Goal: Ask a question: Seek information or help from site administrators or community

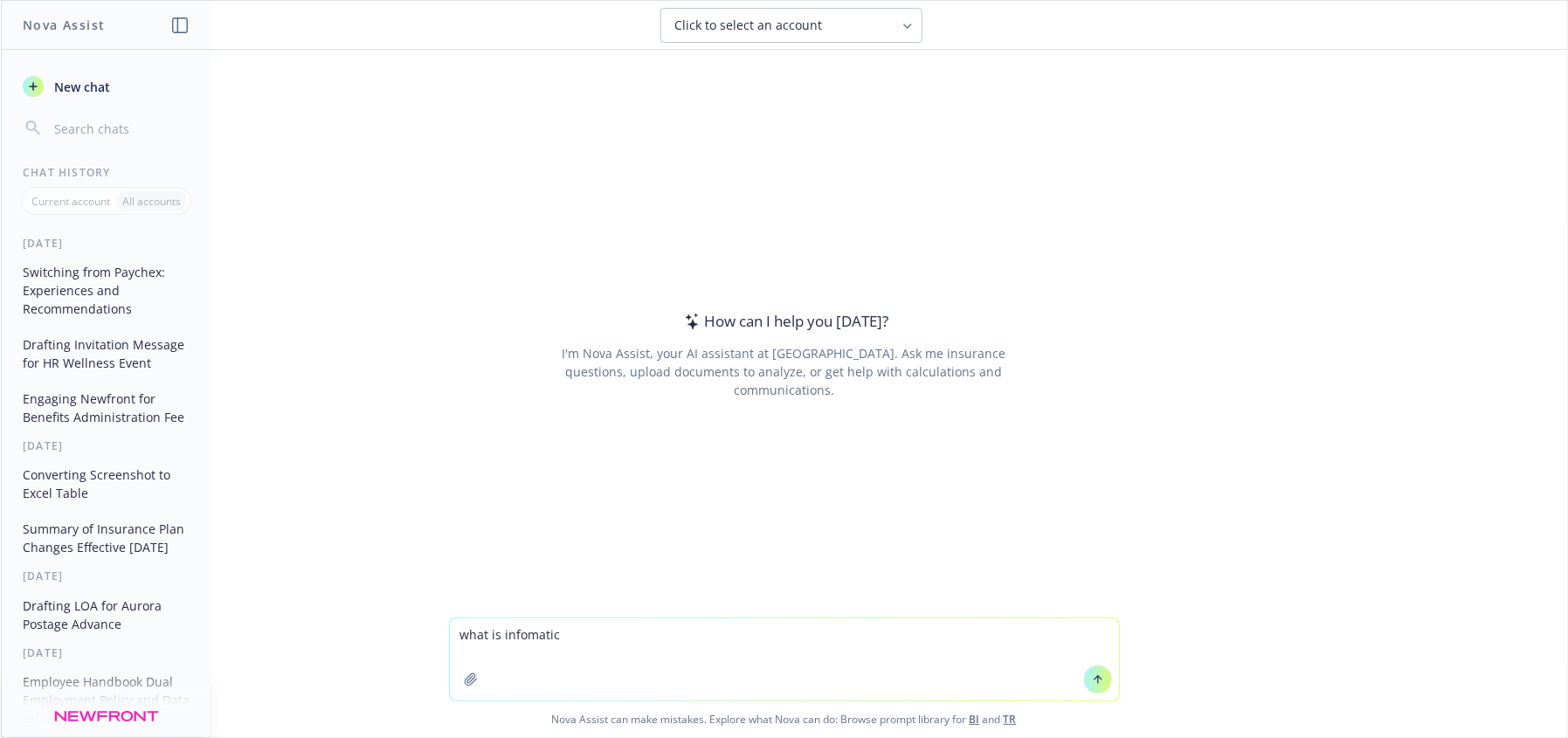
type textarea "what is infomatics"
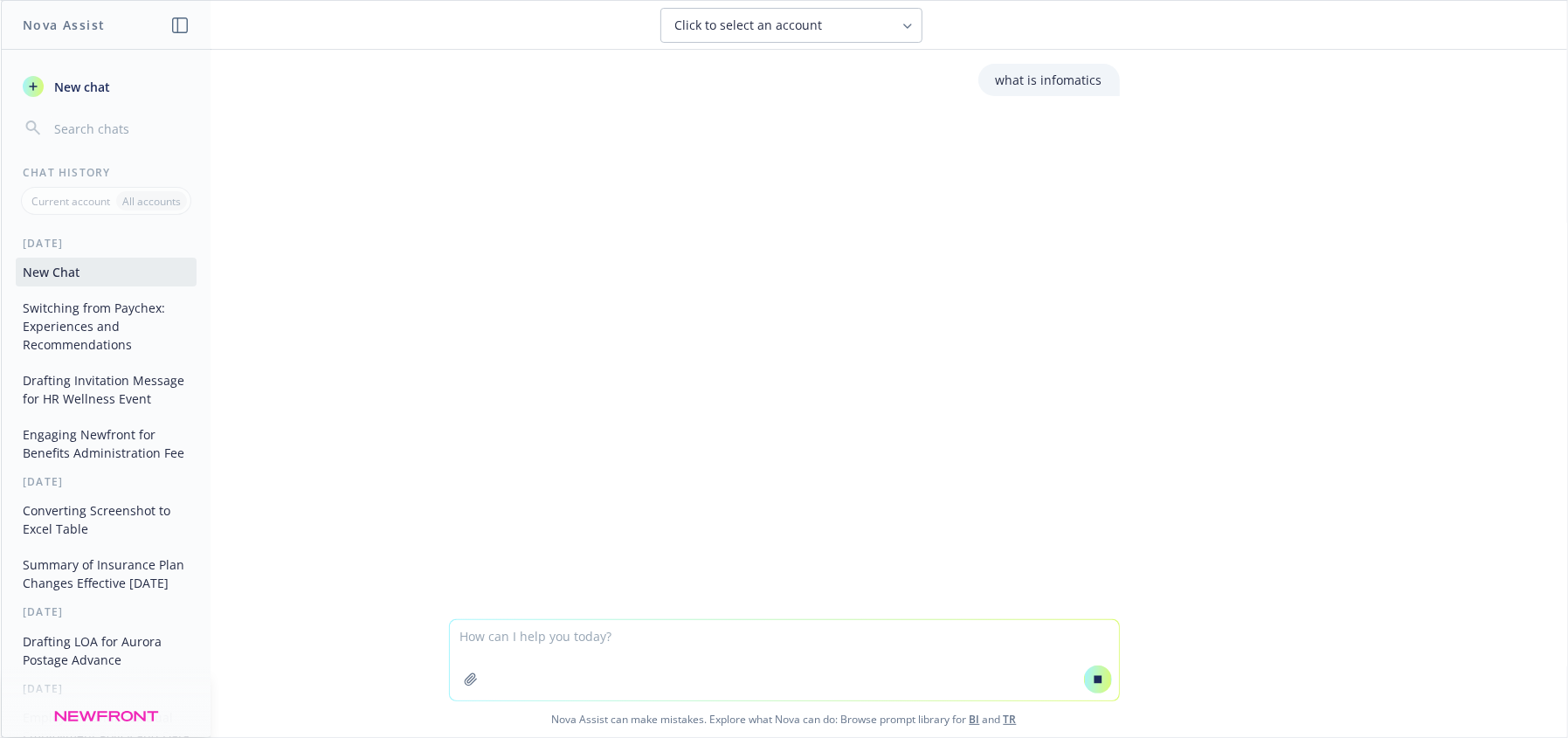
click at [843, 25] on div "Click to select an account" at bounding box center [781, 26] width 212 height 18
click at [872, 258] on div "what is infomatics" at bounding box center [784, 334] width 1566 height 570
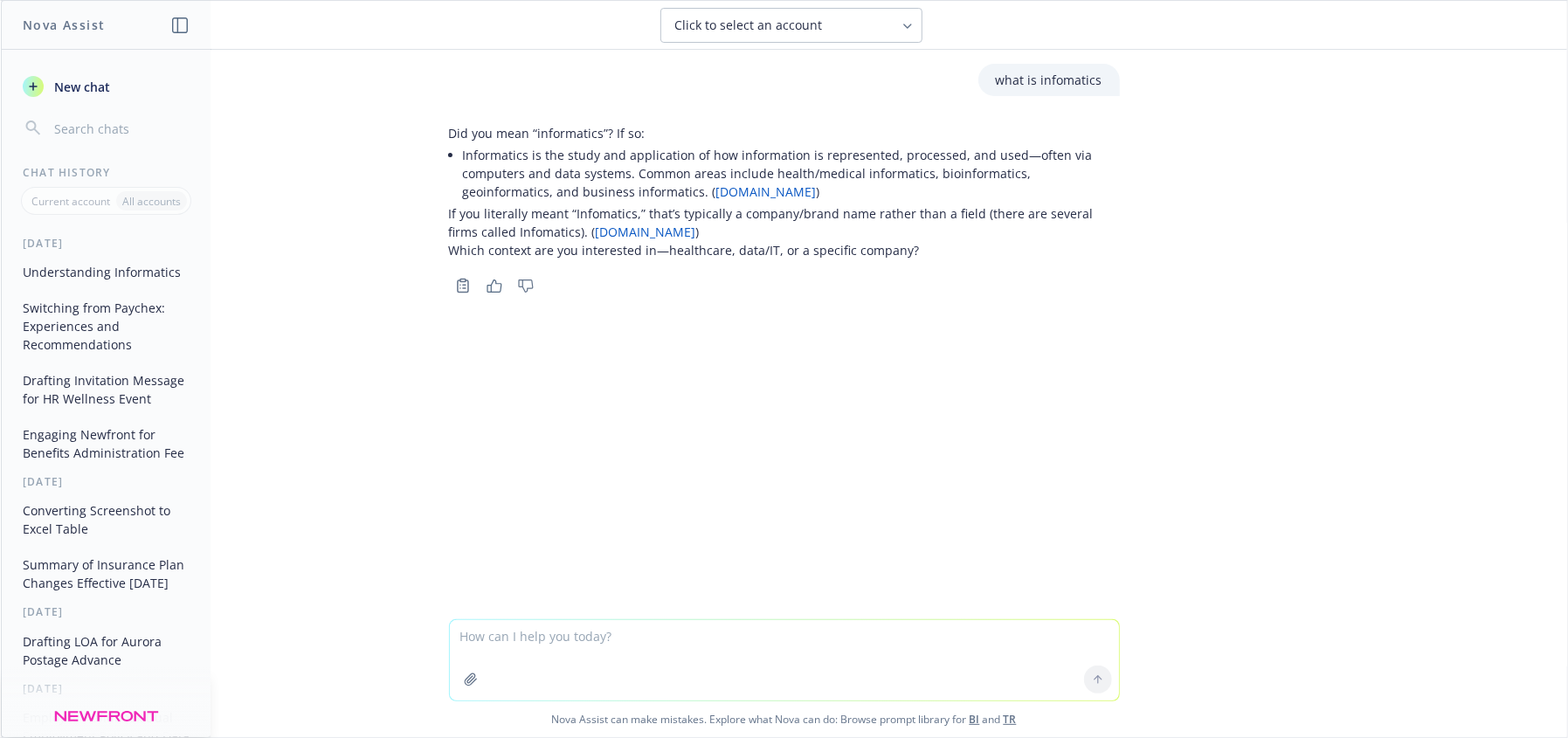
click at [882, 367] on div "what is infomatics Did you mean “informatics”? If so: Informatics is the study …" at bounding box center [784, 334] width 1566 height 570
click at [578, 649] on textarea at bounding box center [784, 660] width 669 height 80
type textarea "how does newfront use it's infomatics"
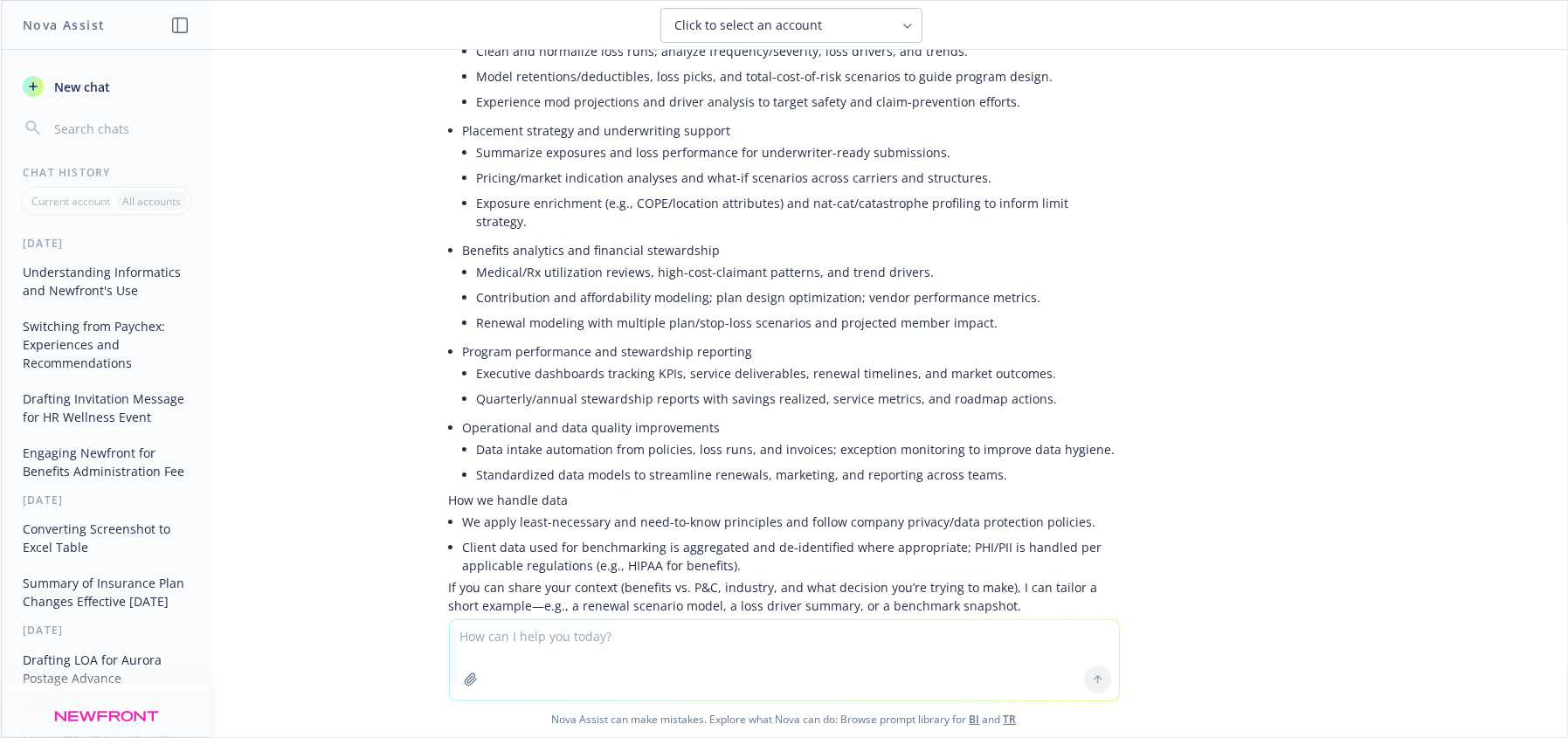
scroll to position [531, 0]
